Goal: Check status

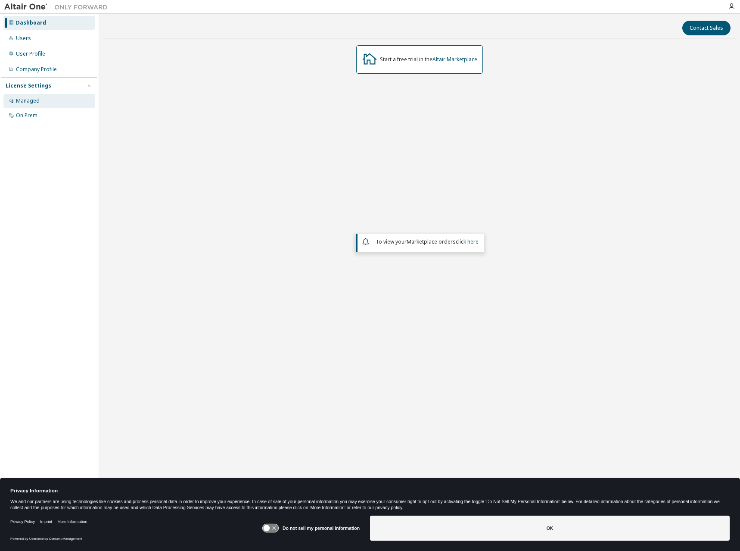
click at [41, 103] on div "Managed" at bounding box center [49, 101] width 92 height 14
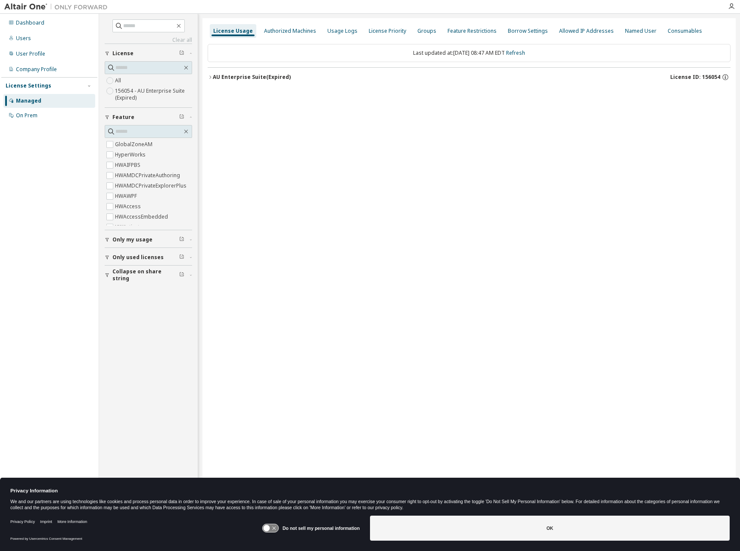
click at [164, 89] on label "156054 - AU Enterprise Suite (Expired)" at bounding box center [153, 94] width 77 height 17
click at [213, 75] on div "AU Enterprise Suite (Expired)" at bounding box center [252, 77] width 78 height 7
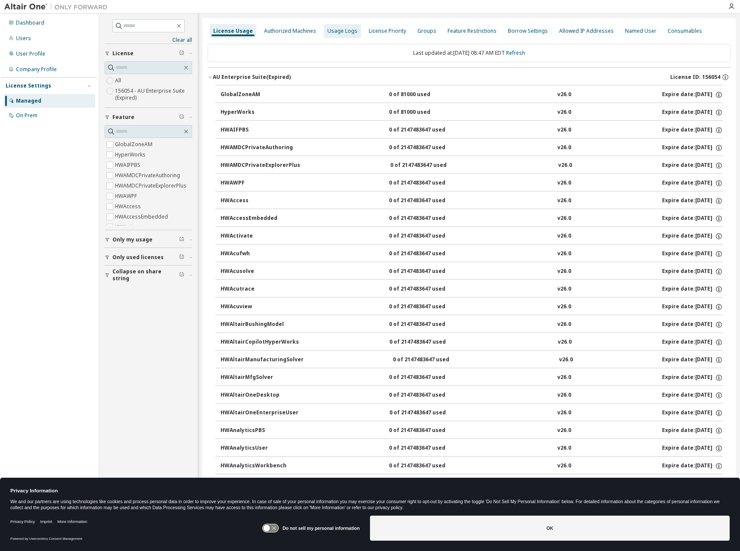
click at [340, 32] on div "Usage Logs" at bounding box center [342, 31] width 30 height 7
